Goal: Communication & Community: Share content

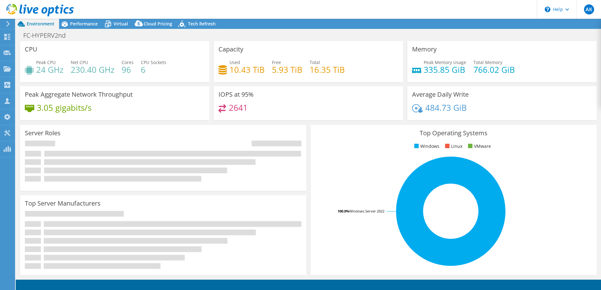
select select "USD"
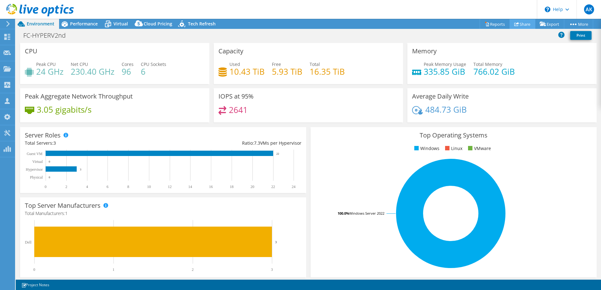
click at [517, 25] on link "Share" at bounding box center [523, 24] width 26 height 10
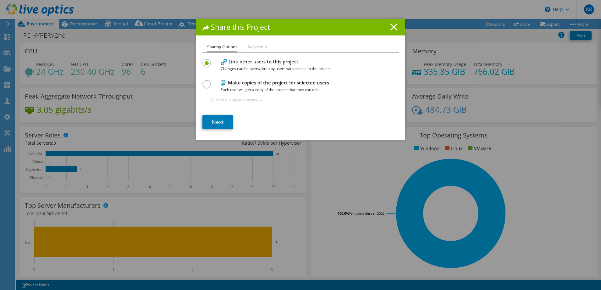
click at [205, 82] on label at bounding box center [207, 81] width 11 height 2
click at [0, 0] on input "radio" at bounding box center [0, 0] width 0 height 0
click at [219, 118] on link "Next" at bounding box center [217, 122] width 31 height 14
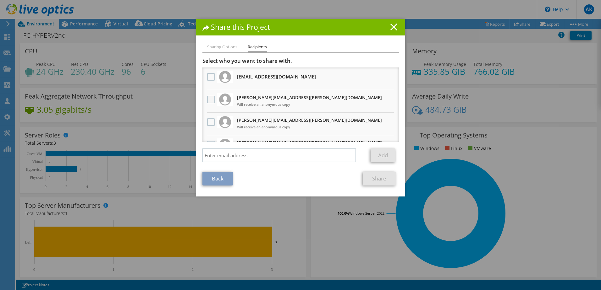
click at [207, 100] on label at bounding box center [211, 100] width 9 height 8
click at [0, 0] on input "checkbox" at bounding box center [0, 0] width 0 height 0
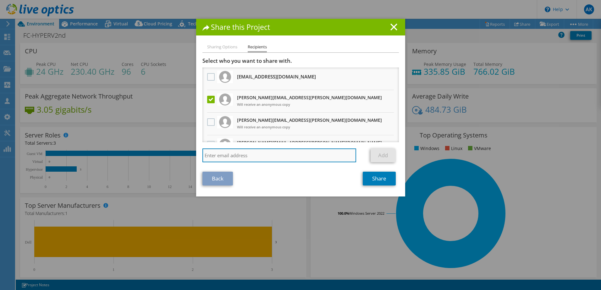
click at [251, 154] on input "search" at bounding box center [279, 156] width 154 height 14
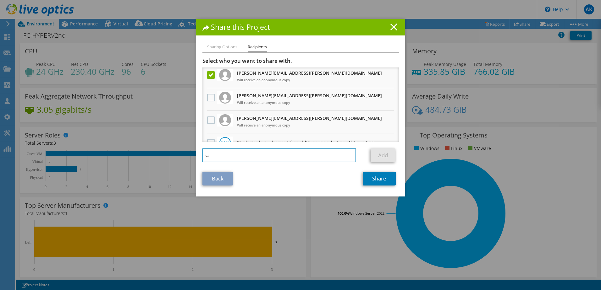
scroll to position [38, 0]
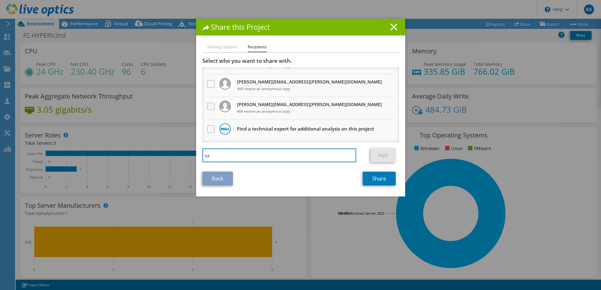
type input "sa"
click at [210, 107] on label at bounding box center [211, 107] width 9 height 8
click at [0, 0] on input "checkbox" at bounding box center [0, 0] width 0 height 0
drag, startPoint x: 233, startPoint y: 153, endPoint x: 185, endPoint y: 148, distance: 48.0
click at [185, 148] on div "Share this Project Sharing Options Recipients Link other users to this project …" at bounding box center [300, 145] width 601 height 253
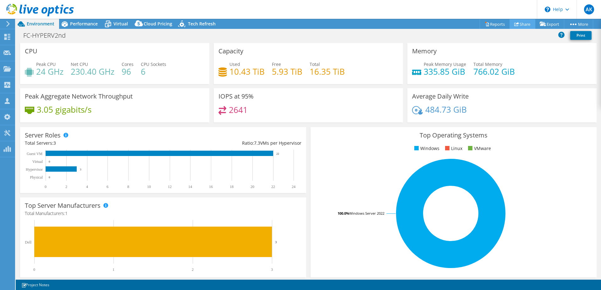
click at [516, 23] on link "Share" at bounding box center [523, 24] width 26 height 10
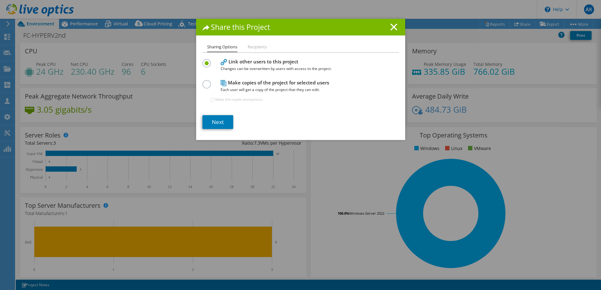
click at [206, 82] on label at bounding box center [207, 81] width 11 height 2
click at [0, 0] on input "radio" at bounding box center [0, 0] width 0 height 0
click at [211, 124] on link "Next" at bounding box center [217, 122] width 31 height 14
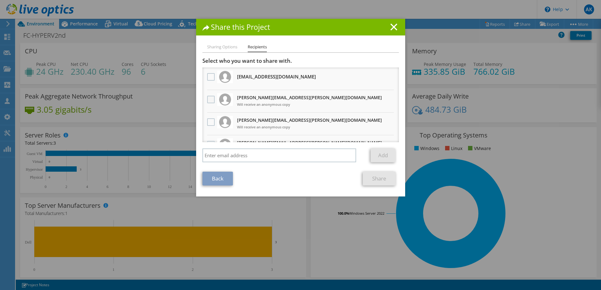
click at [209, 103] on label at bounding box center [211, 100] width 9 height 8
click at [0, 0] on input "checkbox" at bounding box center [0, 0] width 0 height 0
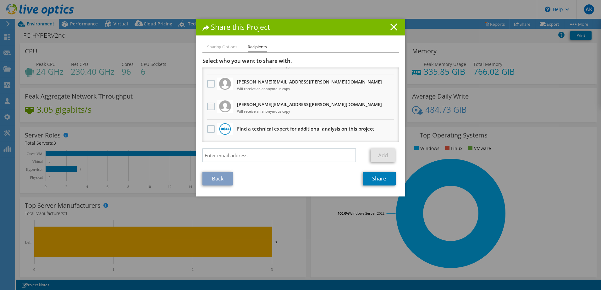
click at [210, 107] on label at bounding box center [211, 107] width 9 height 8
click at [0, 0] on input "checkbox" at bounding box center [0, 0] width 0 height 0
click at [373, 178] on link "Share" at bounding box center [379, 179] width 33 height 14
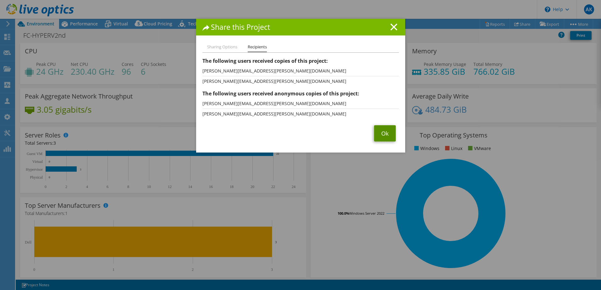
click at [384, 136] on link "Ok" at bounding box center [385, 133] width 22 height 16
